Goal: Task Accomplishment & Management: Use online tool/utility

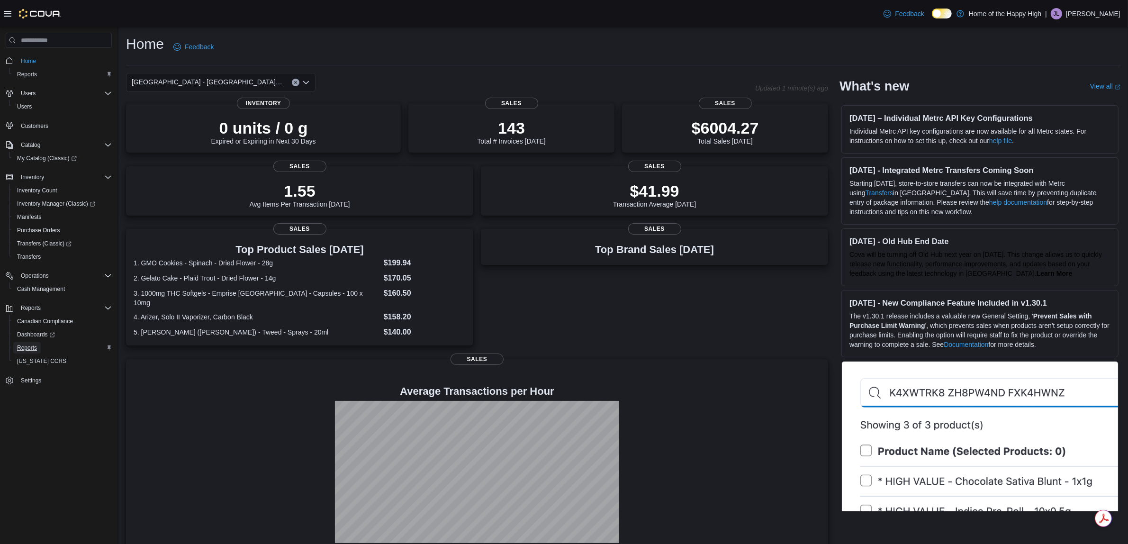
click at [30, 344] on span "Reports" at bounding box center [27, 348] width 20 height 8
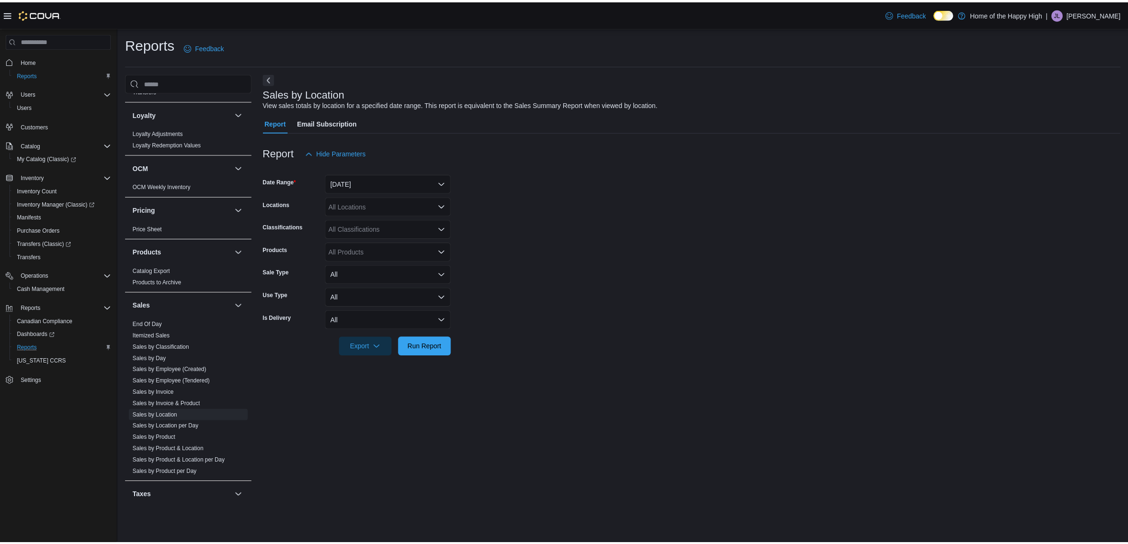
scroll to position [461, 0]
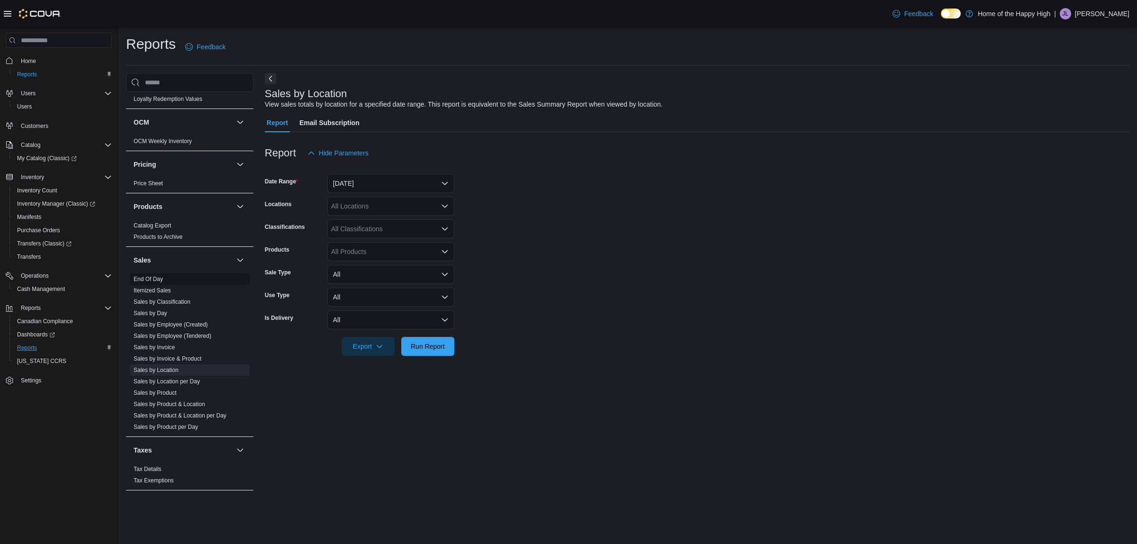
click at [154, 279] on link "End Of Day" at bounding box center [148, 279] width 29 height 7
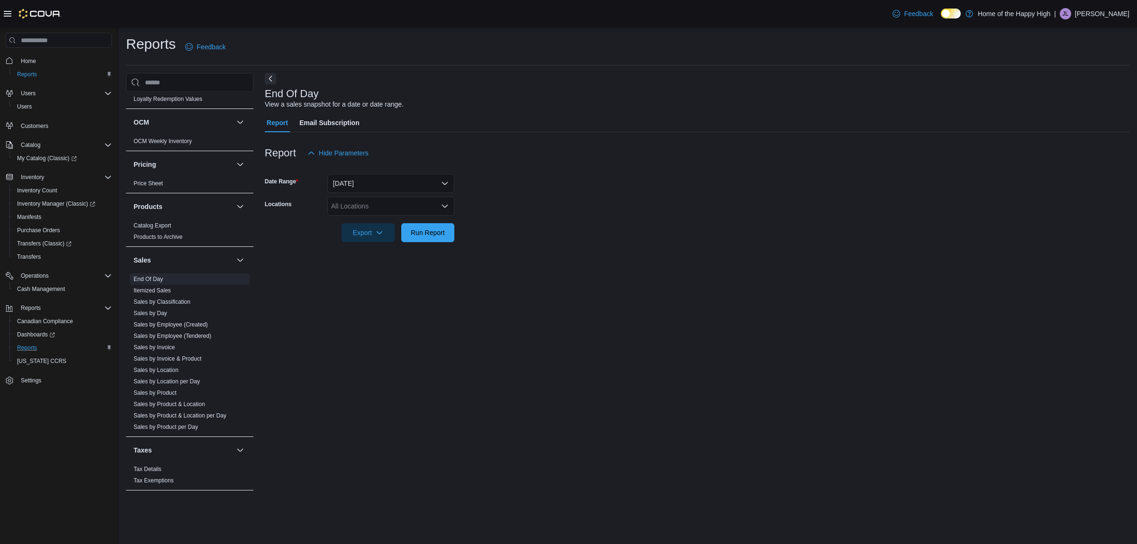
click at [398, 202] on div "All Locations" at bounding box center [390, 206] width 127 height 19
type input "*****"
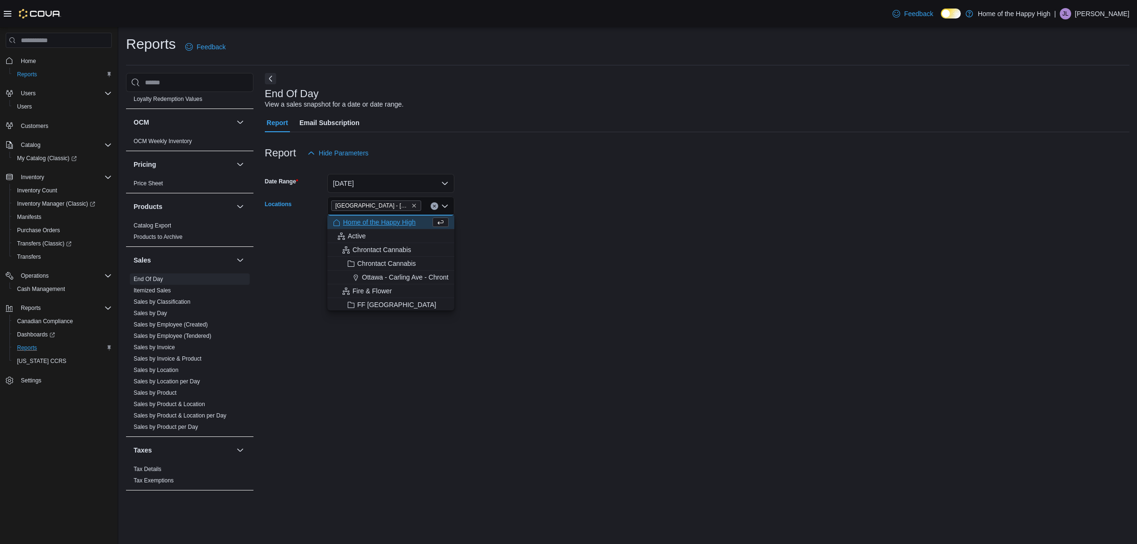
click at [596, 311] on div "End Of Day View a sales snapshot for a date or date range. Report Email Subscri…" at bounding box center [697, 286] width 865 height 427
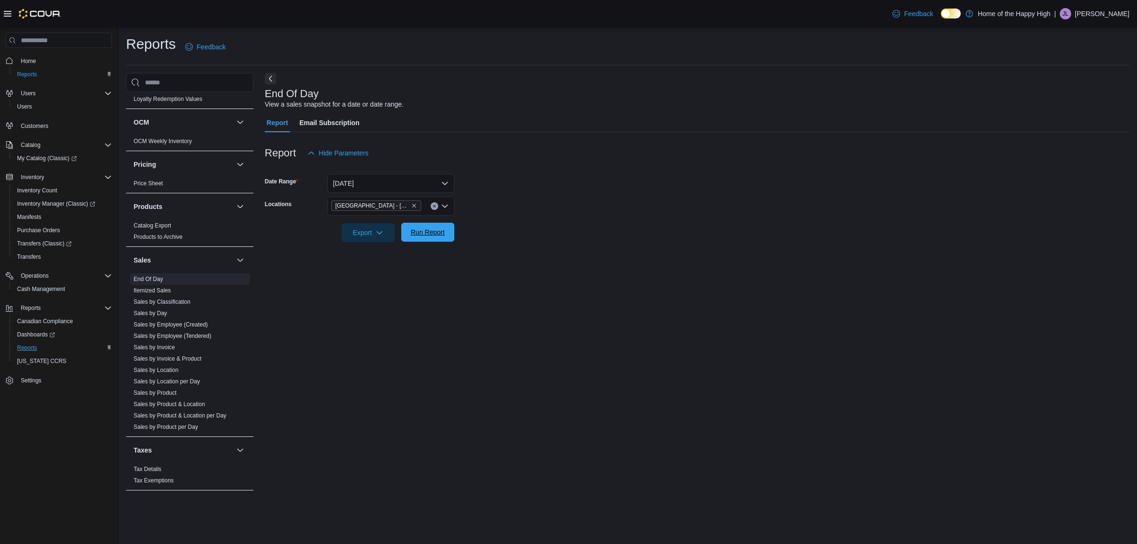
click at [424, 229] on span "Run Report" at bounding box center [428, 231] width 34 height 9
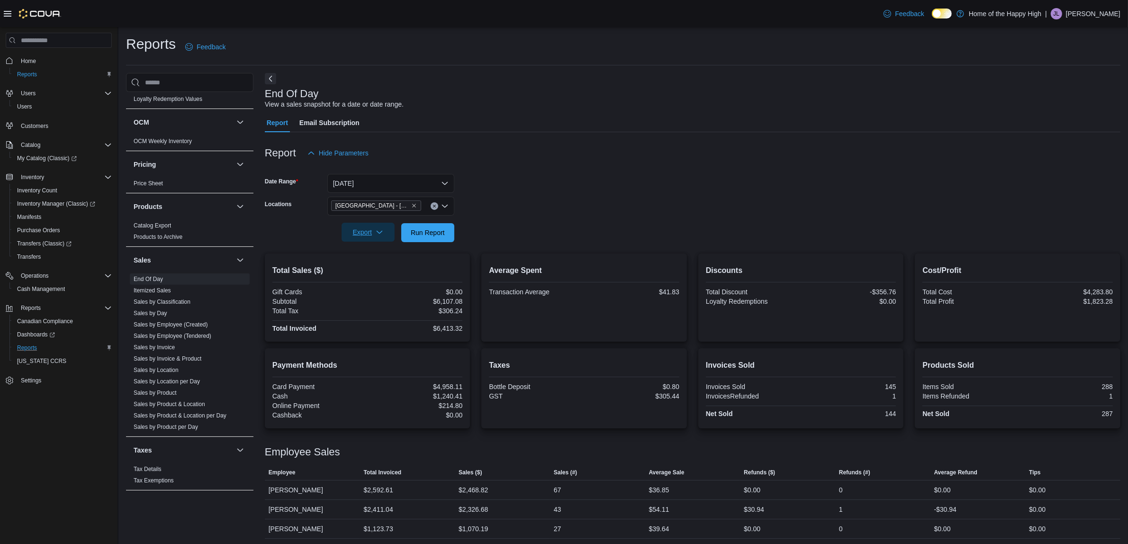
click at [377, 233] on icon "button" at bounding box center [380, 232] width 8 height 8
click at [364, 268] on span "Export to Pdf" at bounding box center [369, 271] width 43 height 8
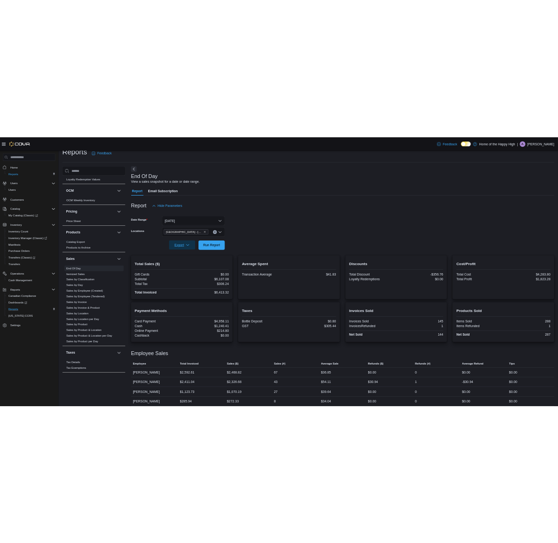
scroll to position [22, 0]
